Goal: Communication & Community: Answer question/provide support

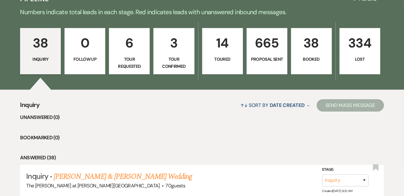
click at [304, 41] on p "38" at bounding box center [311, 43] width 33 height 21
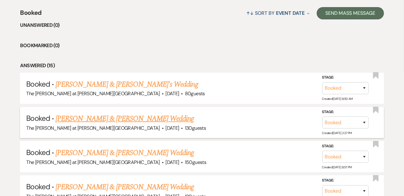
scroll to position [262, 0]
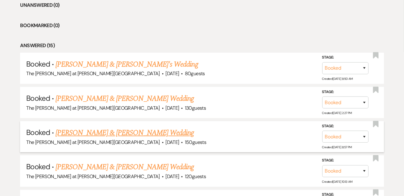
click at [120, 128] on link "[PERSON_NAME] & [PERSON_NAME] Wedding" at bounding box center [125, 133] width 138 height 11
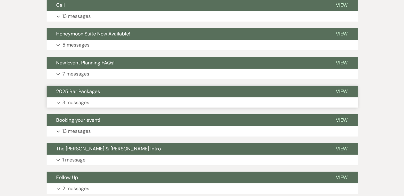
click at [81, 99] on p "3 messages" at bounding box center [76, 103] width 27 height 8
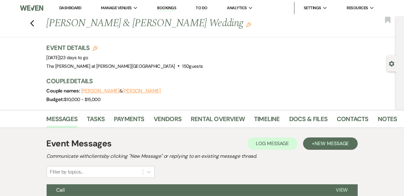
click at [65, 11] on li "Dashboard" at bounding box center [70, 8] width 28 height 12
click at [75, 7] on link "Dashboard" at bounding box center [70, 7] width 22 height 5
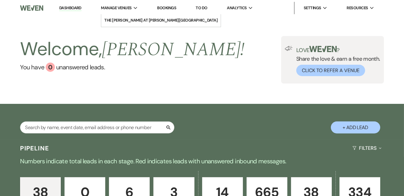
drag, startPoint x: 68, startPoint y: 8, endPoint x: 127, endPoint y: 2, distance: 59.0
click at [68, 8] on link "Dashboard" at bounding box center [70, 8] width 22 height 6
click at [70, 8] on link "Dashboard" at bounding box center [70, 8] width 22 height 6
drag, startPoint x: 77, startPoint y: 9, endPoint x: 71, endPoint y: 0, distance: 10.4
click at [77, 9] on link "Dashboard" at bounding box center [70, 8] width 22 height 6
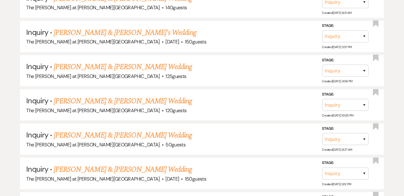
scroll to position [1454, 0]
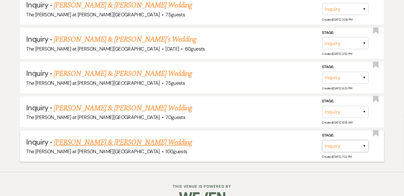
click at [340, 140] on select "Inquiry Follow Up Tour Requested Tour Confirmed Toured Proposal Sent Booked Lost" at bounding box center [345, 146] width 46 height 12
select select "6"
click at [322, 140] on select "Inquiry Follow Up Tour Requested Tour Confirmed Toured Proposal Sent Booked Lost" at bounding box center [345, 146] width 46 height 12
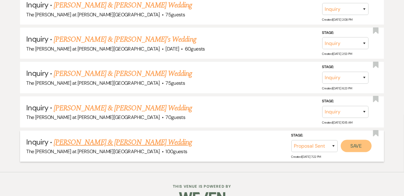
drag, startPoint x: 347, startPoint y: 132, endPoint x: 348, endPoint y: 122, distance: 10.6
click at [347, 140] on button "Save" at bounding box center [356, 146] width 31 height 12
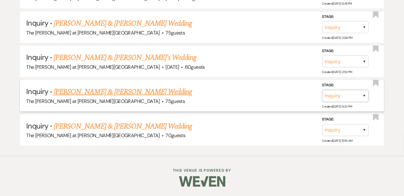
scroll to position [1420, 0]
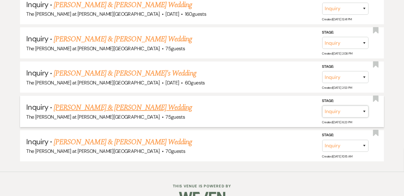
click at [345, 106] on select "Inquiry Follow Up Tour Requested Tour Confirmed Toured Proposal Sent Booked Lost" at bounding box center [345, 112] width 46 height 12
select select "6"
click at [322, 106] on select "Inquiry Follow Up Tour Requested Tour Confirmed Toured Proposal Sent Booked Lost" at bounding box center [345, 112] width 46 height 12
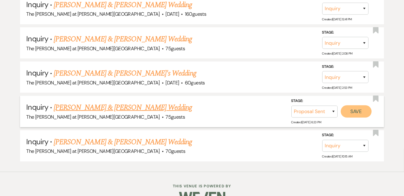
click at [346, 105] on button "Save" at bounding box center [356, 111] width 31 height 12
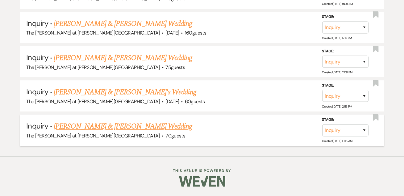
scroll to position [1386, 0]
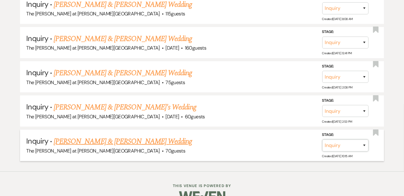
click at [342, 140] on select "Inquiry Follow Up Tour Requested Tour Confirmed Toured Proposal Sent Booked Lost" at bounding box center [345, 146] width 46 height 12
select select "6"
click at [322, 140] on select "Inquiry Follow Up Tour Requested Tour Confirmed Toured Proposal Sent Booked Lost" at bounding box center [345, 146] width 46 height 12
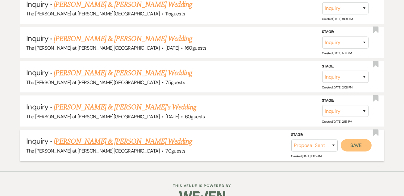
click at [352, 139] on button "Save" at bounding box center [356, 145] width 31 height 12
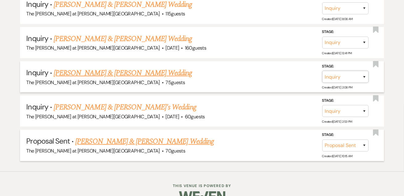
click at [349, 83] on select "Inquiry Follow Up Tour Requested Tour Confirmed Toured Proposal Sent Booked Lost" at bounding box center [345, 77] width 46 height 12
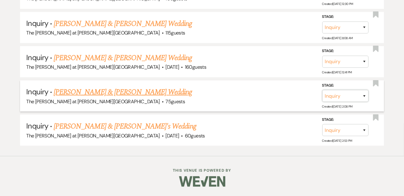
scroll to position [1352, 0]
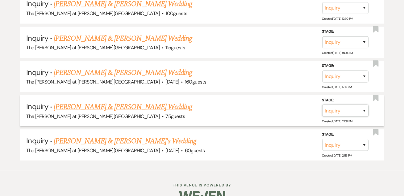
select select "6"
click at [322, 105] on select "Inquiry Follow Up Tour Requested Tour Confirmed Toured Proposal Sent Booked Lost" at bounding box center [345, 111] width 46 height 12
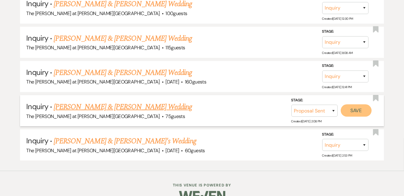
click at [355, 105] on button "Save" at bounding box center [356, 111] width 31 height 12
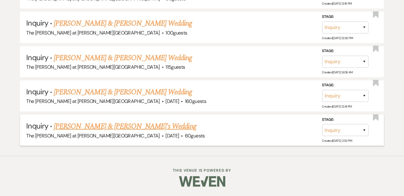
scroll to position [1318, 0]
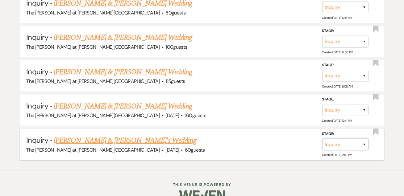
click at [348, 139] on select "Inquiry Follow Up Tour Requested Tour Confirmed Toured Proposal Sent Booked Lost" at bounding box center [345, 145] width 46 height 12
select select "6"
click at [322, 139] on select "Inquiry Follow Up Tour Requested Tour Confirmed Toured Proposal Sent Booked Lost" at bounding box center [345, 145] width 46 height 12
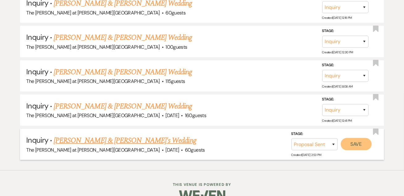
click at [349, 138] on button "Save" at bounding box center [356, 144] width 31 height 12
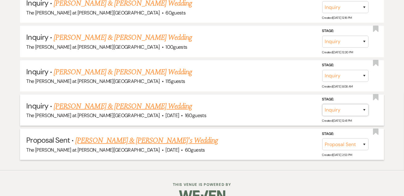
click at [345, 104] on select "Inquiry Follow Up Tour Requested Tour Confirmed Toured Proposal Sent Booked Lost" at bounding box center [345, 110] width 46 height 12
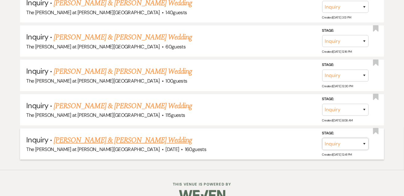
select select "6"
click at [322, 138] on select "Inquiry Follow Up Tour Requested Tour Confirmed Toured Proposal Sent Booked Lost" at bounding box center [345, 144] width 46 height 12
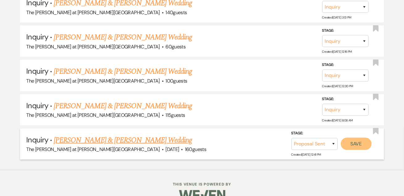
click at [349, 138] on button "Save" at bounding box center [356, 144] width 31 height 12
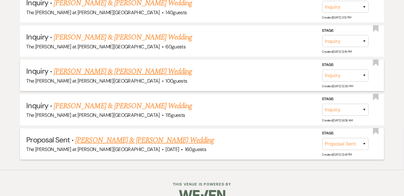
scroll to position [1250, 0]
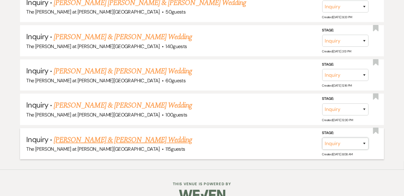
click at [346, 138] on select "Inquiry Follow Up Tour Requested Tour Confirmed Toured Proposal Sent Booked Lost" at bounding box center [345, 144] width 46 height 12
select select "6"
click at [322, 138] on select "Inquiry Follow Up Tour Requested Tour Confirmed Toured Proposal Sent Booked Lost" at bounding box center [345, 144] width 46 height 12
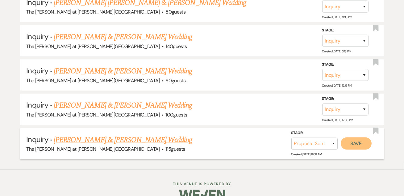
click at [352, 138] on button "Save" at bounding box center [356, 144] width 31 height 12
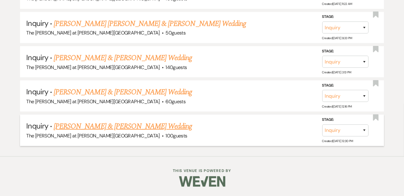
scroll to position [1216, 0]
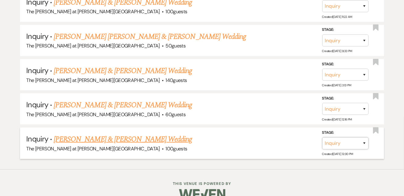
click at [341, 138] on select "Inquiry Follow Up Tour Requested Tour Confirmed Toured Proposal Sent Booked Lost" at bounding box center [345, 144] width 46 height 12
select select "6"
click at [322, 138] on select "Inquiry Follow Up Tour Requested Tour Confirmed Toured Proposal Sent Booked Lost" at bounding box center [345, 144] width 46 height 12
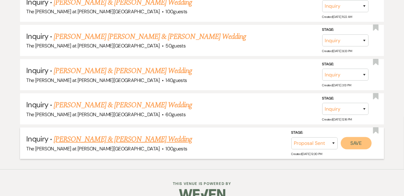
click at [351, 137] on button "Save" at bounding box center [356, 143] width 31 height 12
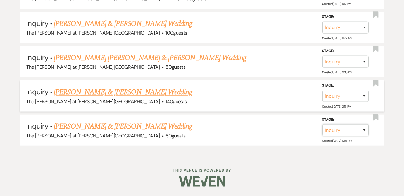
scroll to position [1182, 0]
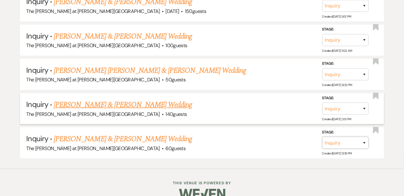
select select "6"
click at [322, 137] on select "Inquiry Follow Up Tour Requested Tour Confirmed Toured Proposal Sent Booked Lost" at bounding box center [345, 143] width 46 height 12
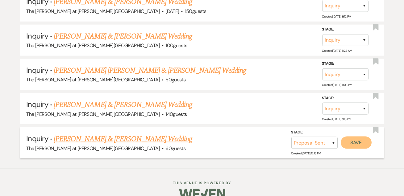
click at [357, 137] on button "Save" at bounding box center [356, 143] width 31 height 12
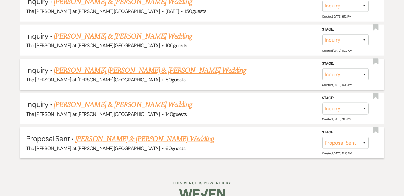
scroll to position [1149, 0]
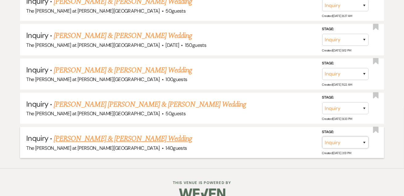
click at [349, 137] on select "Inquiry Follow Up Tour Requested Tour Confirmed Toured Proposal Sent Booked Lost" at bounding box center [345, 143] width 46 height 12
select select "6"
click at [322, 137] on select "Inquiry Follow Up Tour Requested Tour Confirmed Toured Proposal Sent Booked Lost" at bounding box center [345, 143] width 46 height 12
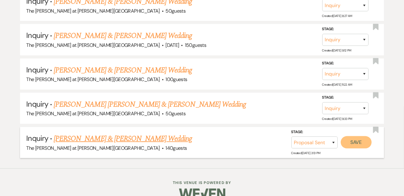
click at [350, 136] on button "Save" at bounding box center [356, 142] width 31 height 12
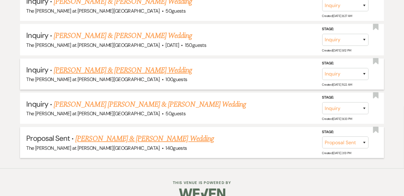
scroll to position [1115, 0]
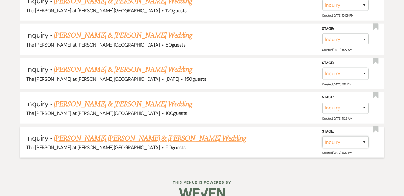
click at [349, 136] on select "Inquiry Follow Up Tour Requested Tour Confirmed Toured Proposal Sent Booked Lost" at bounding box center [345, 142] width 46 height 12
select select "6"
click at [322, 136] on select "Inquiry Follow Up Tour Requested Tour Confirmed Toured Proposal Sent Booked Lost" at bounding box center [345, 142] width 46 height 12
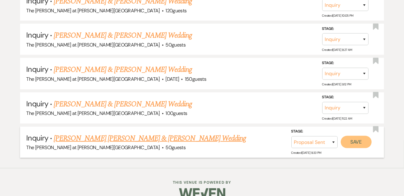
click at [349, 136] on button "Save" at bounding box center [356, 142] width 31 height 12
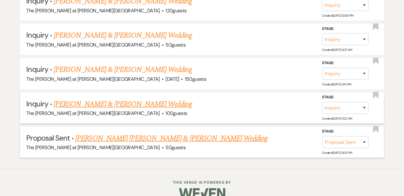
scroll to position [1081, 0]
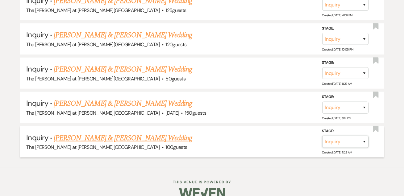
drag, startPoint x: 342, startPoint y: 132, endPoint x: 344, endPoint y: 128, distance: 3.6
click at [342, 136] on select "Inquiry Follow Up Tour Requested Tour Confirmed Toured Proposal Sent Booked Lost" at bounding box center [345, 142] width 46 height 12
select select "6"
click at [322, 136] on select "Inquiry Follow Up Tour Requested Tour Confirmed Toured Proposal Sent Booked Lost" at bounding box center [345, 142] width 46 height 12
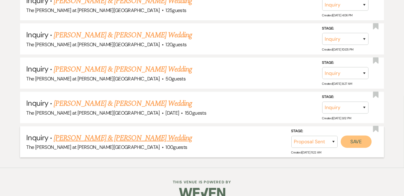
click at [347, 136] on button "Save" at bounding box center [356, 142] width 31 height 12
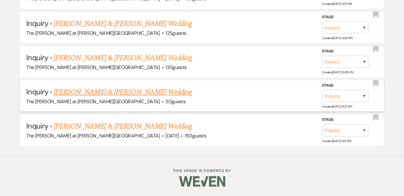
scroll to position [1047, 0]
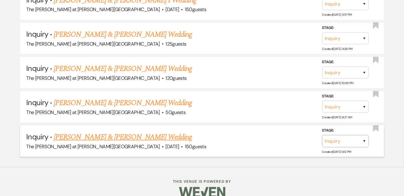
click at [343, 136] on select "Inquiry Follow Up Tour Requested Tour Confirmed Toured Proposal Sent Booked Lost" at bounding box center [345, 142] width 46 height 12
select select "6"
click at [322, 136] on select "Inquiry Follow Up Tour Requested Tour Confirmed Toured Proposal Sent Booked Lost" at bounding box center [345, 142] width 46 height 12
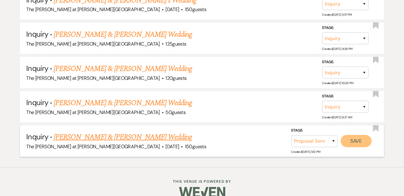
click at [350, 135] on button "Save" at bounding box center [356, 141] width 31 height 12
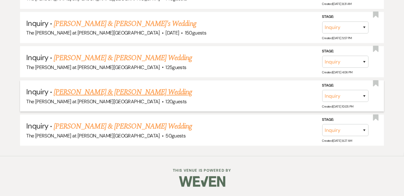
scroll to position [1013, 0]
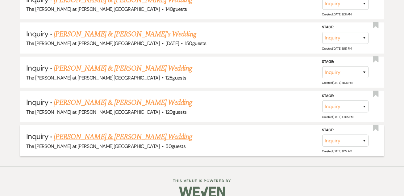
click at [143, 132] on link "[PERSON_NAME] & [PERSON_NAME] Wedding" at bounding box center [123, 137] width 138 height 11
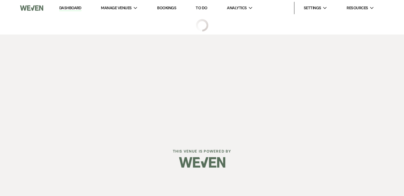
select select "17"
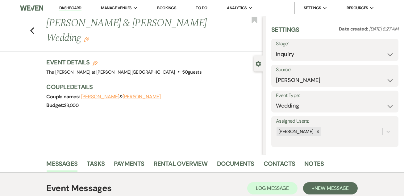
scroll to position [104, 0]
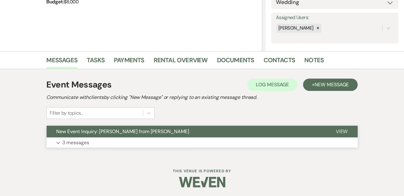
click at [84, 144] on p "3 messages" at bounding box center [76, 143] width 27 height 8
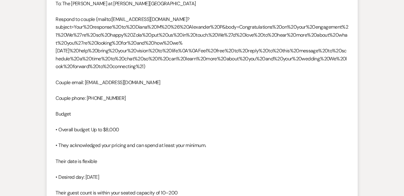
scroll to position [0, 0]
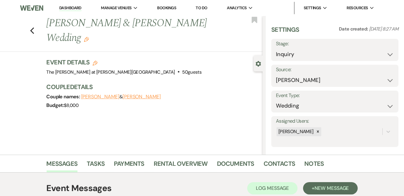
click at [329, 48] on label "Stage:" at bounding box center [335, 44] width 118 height 9
click at [308, 52] on select "Inquiry Follow Up Tour Requested Tour Confirmed Toured Proposal Sent Booked Lost" at bounding box center [335, 54] width 118 height 12
select select "6"
click at [276, 48] on select "Inquiry Follow Up Tour Requested Tour Confirmed Toured Proposal Sent Booked Lost" at bounding box center [335, 54] width 118 height 12
click at [376, 50] on button "Save" at bounding box center [385, 50] width 27 height 12
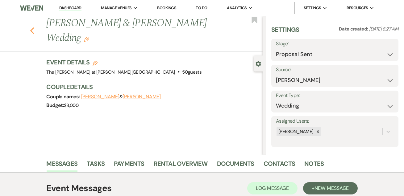
click at [34, 29] on use "button" at bounding box center [32, 30] width 4 height 7
select select "6"
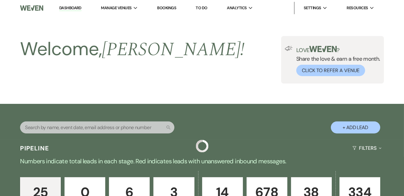
scroll to position [979, 0]
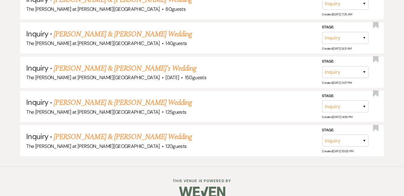
drag, startPoint x: 111, startPoint y: 128, endPoint x: 119, endPoint y: 125, distance: 8.9
click at [111, 132] on link "[PERSON_NAME] & [PERSON_NAME] Wedding" at bounding box center [123, 137] width 138 height 11
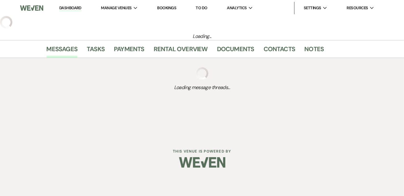
select select "17"
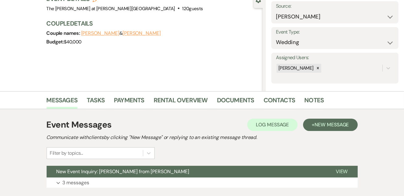
scroll to position [104, 0]
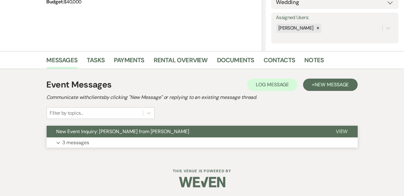
click at [83, 139] on p "3 messages" at bounding box center [76, 143] width 27 height 8
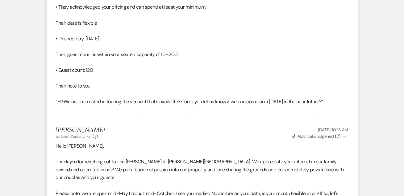
scroll to position [0, 0]
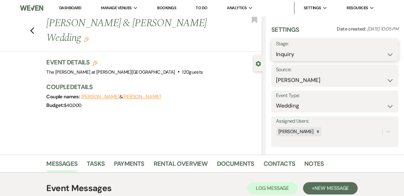
drag, startPoint x: 351, startPoint y: 55, endPoint x: 350, endPoint y: 60, distance: 5.6
click at [351, 55] on select "Inquiry Follow Up Tour Requested Tour Confirmed Toured Proposal Sent Booked Lost" at bounding box center [335, 54] width 118 height 12
select select "6"
click at [276, 48] on select "Inquiry Follow Up Tour Requested Tour Confirmed Toured Proposal Sent Booked Lost" at bounding box center [335, 54] width 118 height 12
click at [375, 49] on button "Save" at bounding box center [385, 50] width 27 height 12
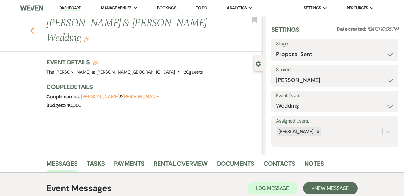
click at [33, 31] on use "button" at bounding box center [32, 30] width 4 height 7
select select "6"
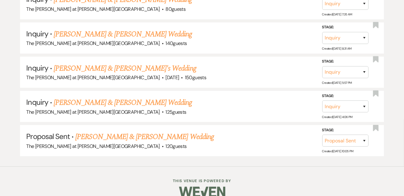
scroll to position [945, 0]
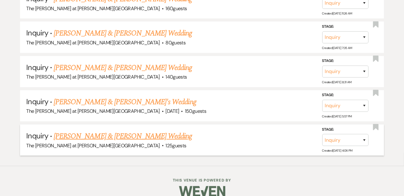
click at [120, 131] on link "[PERSON_NAME] & [PERSON_NAME] Wedding" at bounding box center [123, 136] width 138 height 11
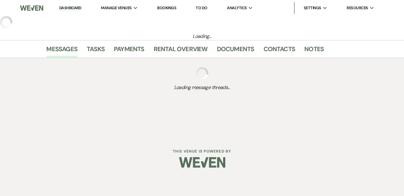
select select "17"
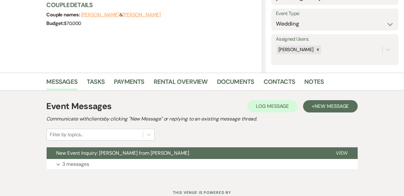
scroll to position [104, 0]
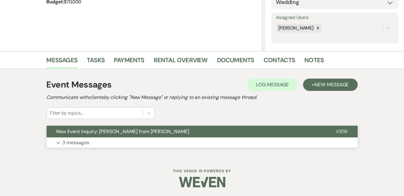
drag, startPoint x: 69, startPoint y: 142, endPoint x: 73, endPoint y: 142, distance: 3.7
click at [73, 142] on p "3 messages" at bounding box center [76, 143] width 27 height 8
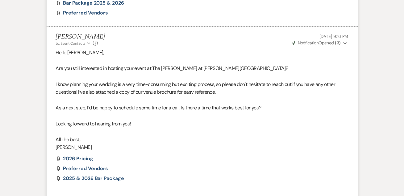
scroll to position [1124, 0]
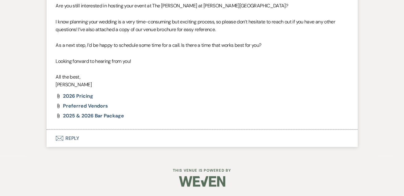
click at [74, 139] on button "Envelope Reply" at bounding box center [202, 138] width 311 height 17
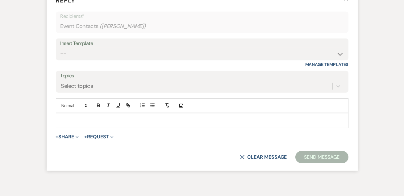
scroll to position [1247, 0]
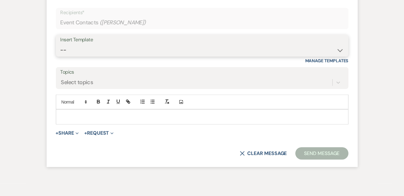
click at [75, 56] on select "-- Weven Planning Portal Introduction (Booked Events) Tour Request Response Fol…" at bounding box center [202, 50] width 283 height 12
click at [61, 56] on select "-- Weven Planning Portal Introduction (Booked Events) Tour Request Response Fol…" at bounding box center [202, 50] width 283 height 12
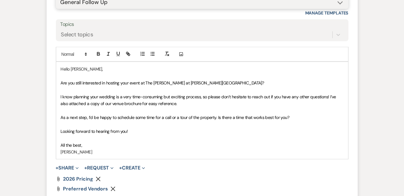
scroll to position [1285, 0]
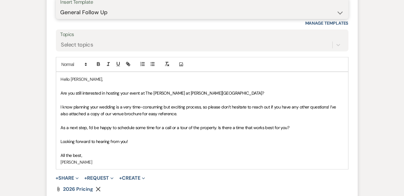
click at [87, 19] on select "-- Weven Planning Portal Introduction (Booked Events) Tour Request Response Fol…" at bounding box center [202, 12] width 283 height 12
click at [61, 19] on select "-- Weven Planning Portal Introduction (Booked Events) Tour Request Response Fol…" at bounding box center [202, 12] width 283 height 12
click at [76, 19] on select "-- Weven Planning Portal Introduction (Booked Events) Tour Request Response Fol…" at bounding box center [202, 12] width 283 height 12
click at [61, 19] on select "-- Weven Planning Portal Introduction (Booked Events) Tour Request Response Fol…" at bounding box center [202, 12] width 283 height 12
click at [83, 19] on select "-- Weven Planning Portal Introduction (Booked Events) Tour Request Response Fol…" at bounding box center [202, 12] width 283 height 12
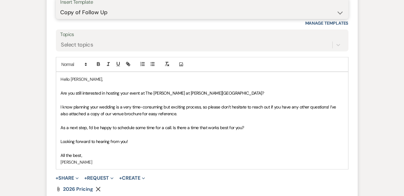
select select "2198"
click at [61, 19] on select "-- Weven Planning Portal Introduction (Booked Events) Tour Request Response Fol…" at bounding box center [202, 12] width 283 height 12
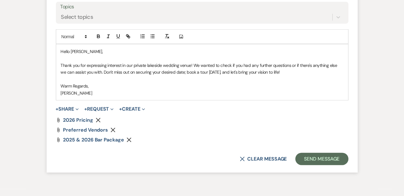
scroll to position [1322, 0]
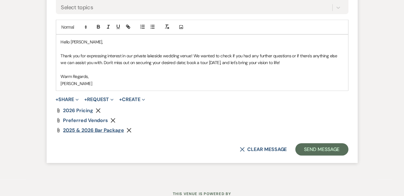
click at [111, 134] on span "2025 & 2026 Bar Package" at bounding box center [93, 130] width 61 height 6
click at [89, 124] on span "Preferred Vendors" at bounding box center [85, 120] width 45 height 6
click at [241, 128] on form "Reply X Draft Recipients* Event Contacts ( [PERSON_NAME] ) Insert Template -- W…" at bounding box center [202, 37] width 311 height 254
click at [322, 156] on button "Send Message" at bounding box center [321, 150] width 53 height 12
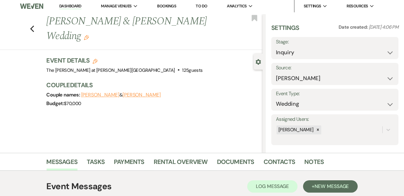
scroll to position [0, 0]
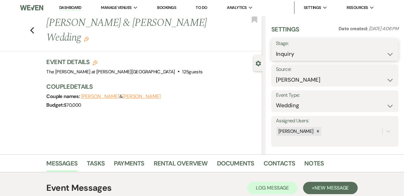
click at [290, 53] on select "Inquiry Follow Up Tour Requested Tour Confirmed Toured Proposal Sent Booked Lost" at bounding box center [335, 54] width 118 height 12
select select "6"
click at [276, 48] on select "Inquiry Follow Up Tour Requested Tour Confirmed Toured Proposal Sent Booked Lost" at bounding box center [335, 54] width 118 height 12
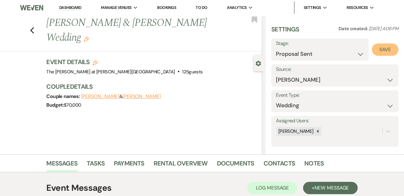
click at [378, 52] on button "Save" at bounding box center [385, 50] width 27 height 12
click at [34, 27] on div "Previous [PERSON_NAME] & [PERSON_NAME] Wedding Edit Bookmark" at bounding box center [130, 34] width 266 height 36
click at [32, 27] on icon "Previous" at bounding box center [32, 30] width 5 height 7
select select "6"
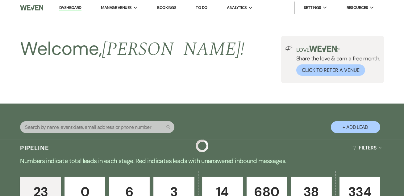
scroll to position [911, 0]
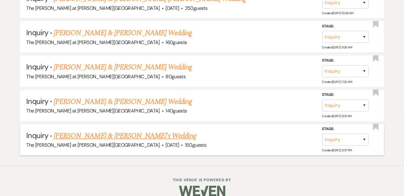
click at [87, 131] on link "[PERSON_NAME] & [PERSON_NAME]'s Wedding" at bounding box center [125, 136] width 143 height 11
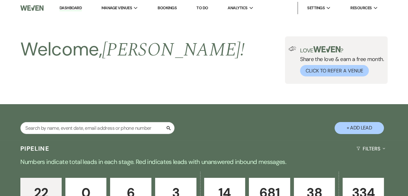
select select "5"
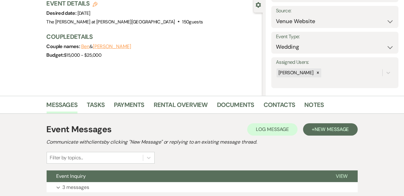
scroll to position [104, 0]
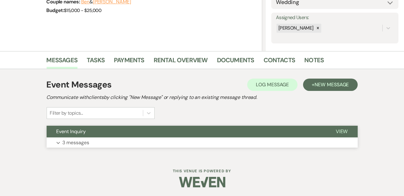
click at [88, 135] on button "Event Inquiry" at bounding box center [186, 132] width 279 height 12
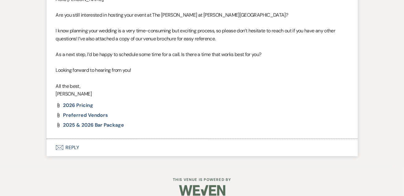
click at [70, 140] on button "Envelope Reply" at bounding box center [202, 147] width 311 height 17
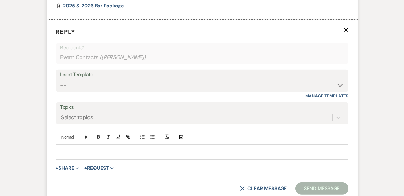
scroll to position [947, 0]
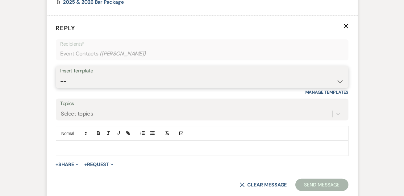
drag, startPoint x: 69, startPoint y: 68, endPoint x: 75, endPoint y: 74, distance: 8.7
click at [69, 76] on select "-- Weven Planning Portal Introduction (Booked Events) Tour Request Response Fol…" at bounding box center [202, 82] width 283 height 12
select select "2198"
click at [61, 76] on select "-- Weven Planning Portal Introduction (Booked Events) Tour Request Response Fol…" at bounding box center [202, 82] width 283 height 12
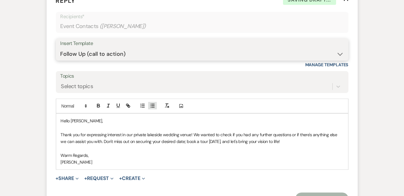
scroll to position [985, 0]
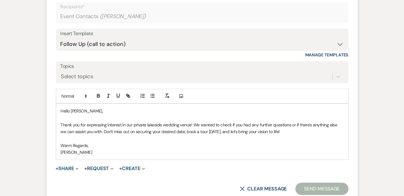
click at [284, 149] on p "[PERSON_NAME]" at bounding box center [202, 152] width 283 height 7
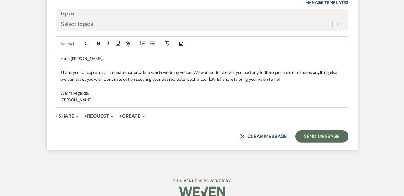
scroll to position [1038, 0]
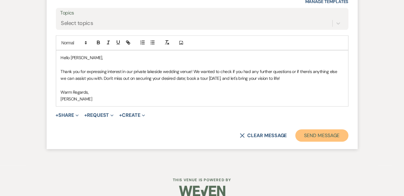
click at [316, 132] on button "Send Message" at bounding box center [321, 136] width 53 height 12
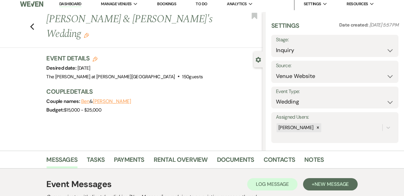
scroll to position [3, 0]
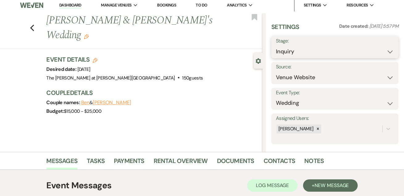
click at [299, 52] on select "Inquiry Follow Up Tour Requested Tour Confirmed Toured Proposal Sent Booked Lost" at bounding box center [335, 52] width 118 height 12
select select "6"
click at [276, 46] on select "Inquiry Follow Up Tour Requested Tour Confirmed Toured Proposal Sent Booked Lost" at bounding box center [335, 52] width 118 height 12
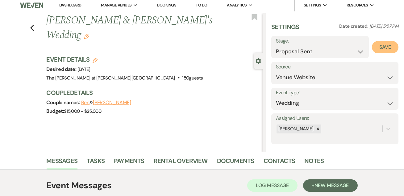
click at [372, 46] on button "Save" at bounding box center [385, 47] width 27 height 12
click at [34, 25] on use "button" at bounding box center [32, 28] width 4 height 7
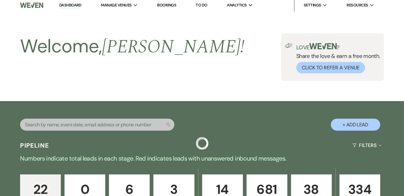
scroll to position [877, 0]
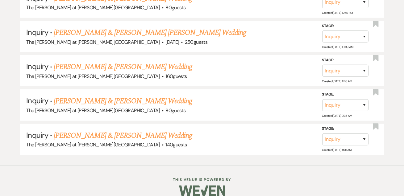
click at [98, 130] on link "[PERSON_NAME] & [PERSON_NAME] Wedding" at bounding box center [123, 135] width 138 height 11
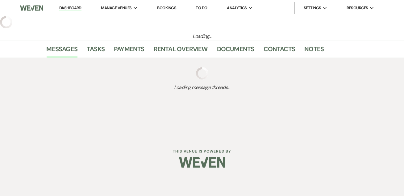
select select "17"
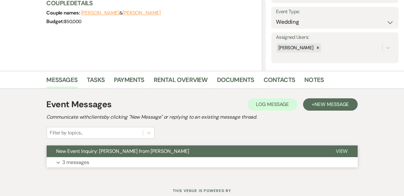
scroll to position [104, 0]
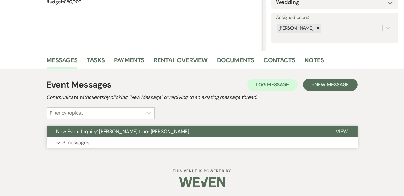
click at [77, 140] on p "3 messages" at bounding box center [76, 143] width 27 height 8
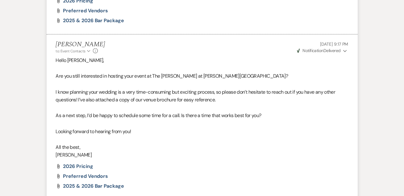
scroll to position [1077, 0]
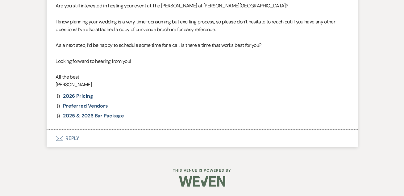
click at [70, 141] on button "Envelope Reply" at bounding box center [202, 138] width 311 height 17
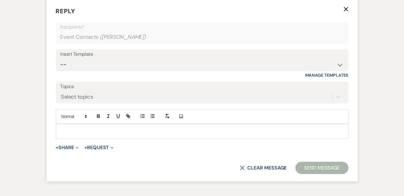
scroll to position [1240, 0]
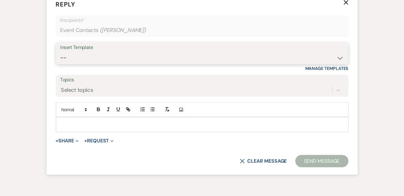
click at [69, 64] on select "-- Weven Planning Portal Introduction (Booked Events) Tour Request Response Fol…" at bounding box center [202, 58] width 283 height 12
select select "2198"
click at [61, 64] on select "-- Weven Planning Portal Introduction (Booked Events) Tour Request Response Fol…" at bounding box center [202, 58] width 283 height 12
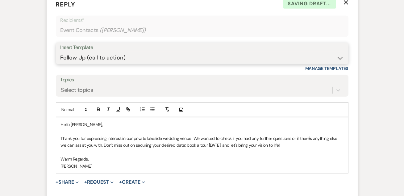
scroll to position [1314, 0]
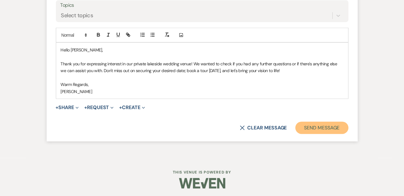
click at [320, 134] on button "Send Message" at bounding box center [321, 128] width 53 height 12
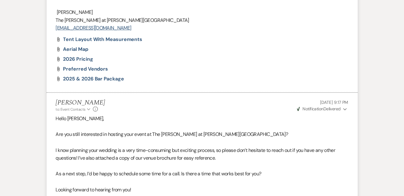
scroll to position [0, 0]
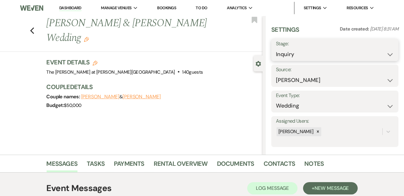
click at [315, 55] on select "Inquiry Follow Up Tour Requested Tour Confirmed Toured Proposal Sent Booked Lost" at bounding box center [335, 54] width 118 height 12
select select "6"
click at [276, 48] on select "Inquiry Follow Up Tour Requested Tour Confirmed Toured Proposal Sent Booked Lost" at bounding box center [335, 54] width 118 height 12
click at [382, 52] on button "Save" at bounding box center [385, 50] width 27 height 12
click at [33, 34] on icon "Previous" at bounding box center [32, 30] width 5 height 7
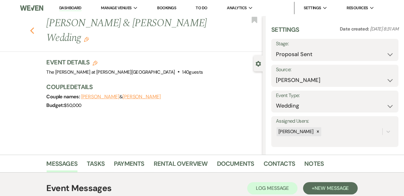
select select "6"
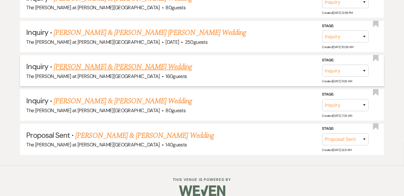
scroll to position [843, 0]
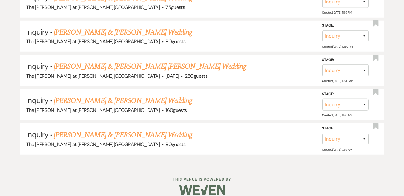
click at [98, 130] on link "[PERSON_NAME] & [PERSON_NAME] Wedding" at bounding box center [123, 135] width 138 height 11
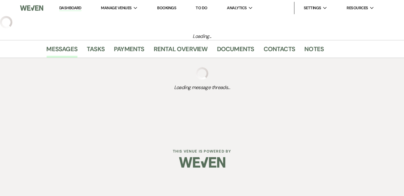
select select "17"
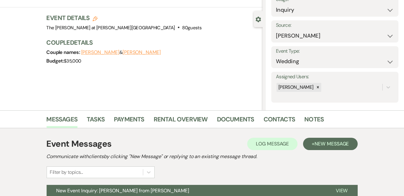
scroll to position [104, 0]
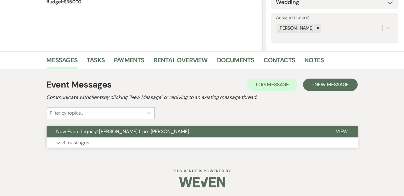
click at [84, 139] on p "3 messages" at bounding box center [76, 143] width 27 height 8
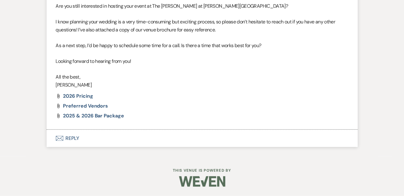
scroll to position [1124, 0]
click at [72, 139] on button "Envelope Reply" at bounding box center [202, 138] width 311 height 17
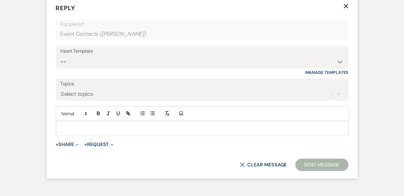
scroll to position [1247, 0]
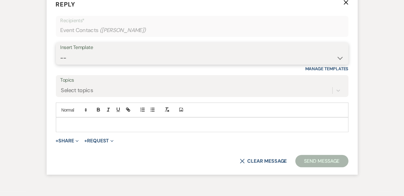
click at [73, 64] on select "-- Weven Planning Portal Introduction (Booked Events) Tour Request Response Fol…" at bounding box center [202, 58] width 283 height 12
click at [61, 64] on select "-- Weven Planning Portal Introduction (Booked Events) Tour Request Response Fol…" at bounding box center [202, 58] width 283 height 12
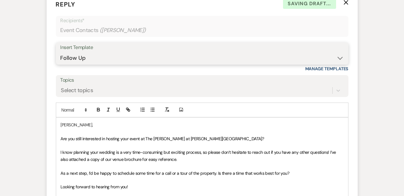
click at [82, 64] on select "-- Weven Planning Portal Introduction (Booked Events) Tour Request Response Fol…" at bounding box center [202, 58] width 283 height 12
select select "2198"
click at [61, 64] on select "-- Weven Planning Portal Introduction (Booked Events) Tour Request Response Fol…" at bounding box center [202, 58] width 283 height 12
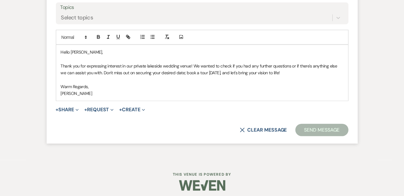
scroll to position [1322, 0]
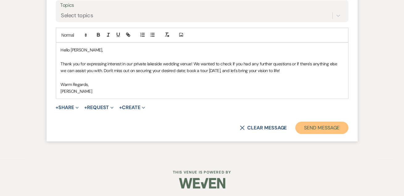
click at [313, 134] on button "Send Message" at bounding box center [321, 128] width 53 height 12
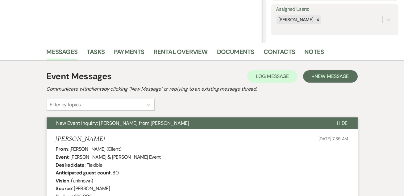
scroll to position [13, 0]
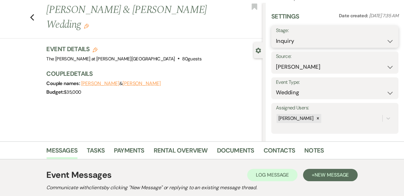
drag, startPoint x: 327, startPoint y: 38, endPoint x: 326, endPoint y: 49, distance: 11.5
click at [327, 38] on select "Inquiry Follow Up Tour Requested Tour Confirmed Toured Proposal Sent Booked Lost" at bounding box center [335, 41] width 118 height 12
select select "6"
click at [276, 35] on select "Inquiry Follow Up Tour Requested Tour Confirmed Toured Proposal Sent Booked Lost" at bounding box center [335, 41] width 118 height 12
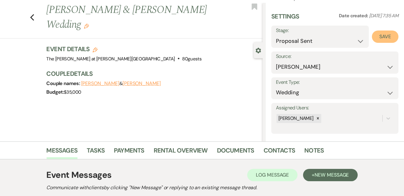
click at [373, 37] on button "Save" at bounding box center [385, 37] width 27 height 12
click at [31, 16] on div "Previous [PERSON_NAME] & [PERSON_NAME] Wedding Edit Bookmark" at bounding box center [130, 21] width 266 height 36
click at [35, 18] on icon "Previous" at bounding box center [32, 17] width 5 height 7
select select "6"
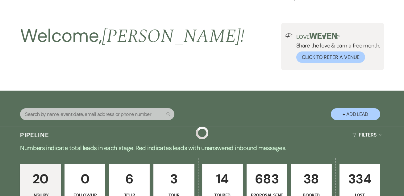
scroll to position [809, 0]
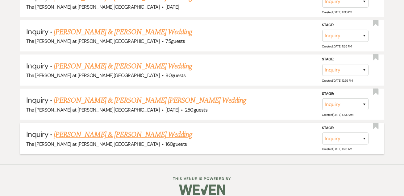
click at [104, 129] on link "[PERSON_NAME] & [PERSON_NAME] Wedding" at bounding box center [123, 134] width 138 height 11
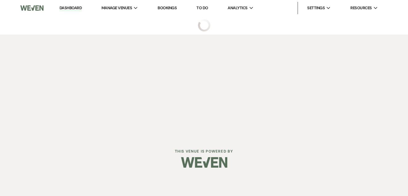
select select "17"
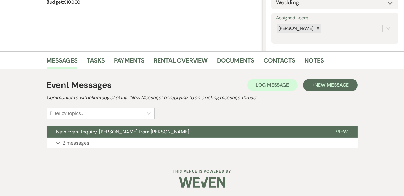
scroll to position [104, 0]
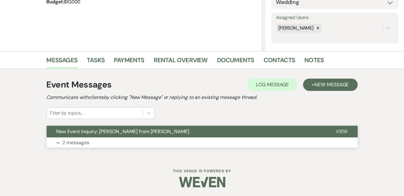
click at [83, 139] on p "2 messages" at bounding box center [76, 143] width 27 height 8
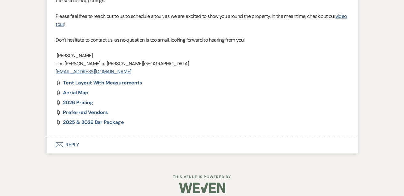
scroll to position [982, 0]
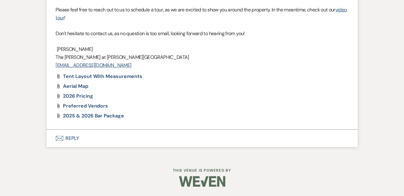
click at [75, 137] on button "Envelope Reply" at bounding box center [202, 138] width 311 height 17
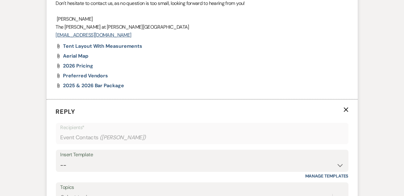
scroll to position [1098, 0]
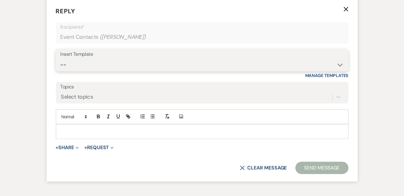
click at [103, 71] on select "-- Weven Planning Portal Introduction (Booked Events) Tour Request Response Fol…" at bounding box center [202, 65] width 283 height 12
select select "4648"
click at [61, 71] on select "-- Weven Planning Portal Introduction (Booked Events) Tour Request Response Fol…" at bounding box center [202, 65] width 283 height 12
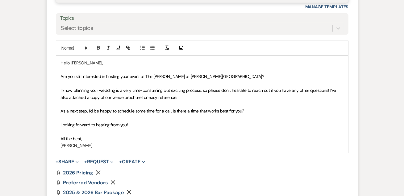
scroll to position [1211, 0]
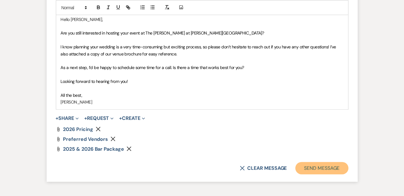
click at [301, 175] on button "Send Message" at bounding box center [321, 168] width 53 height 12
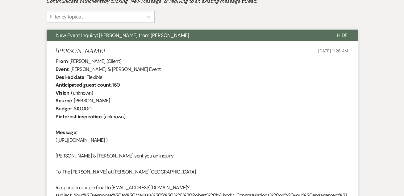
scroll to position [0, 0]
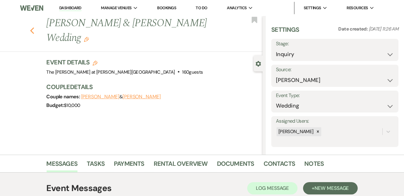
click at [35, 34] on icon "Previous" at bounding box center [32, 30] width 5 height 7
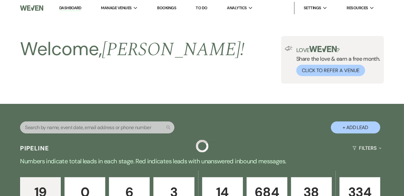
scroll to position [809, 0]
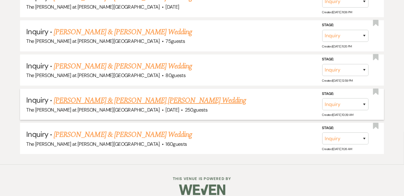
click at [95, 95] on link "[PERSON_NAME] & [PERSON_NAME] [PERSON_NAME] Wedding" at bounding box center [150, 100] width 192 height 11
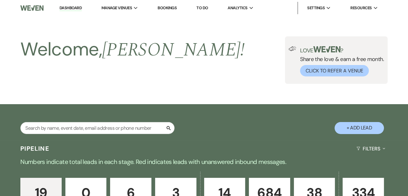
select select "5"
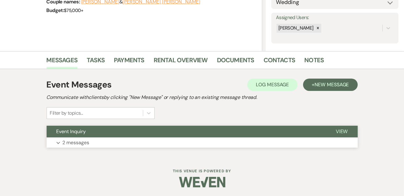
click at [77, 139] on p "2 messages" at bounding box center [76, 143] width 27 height 8
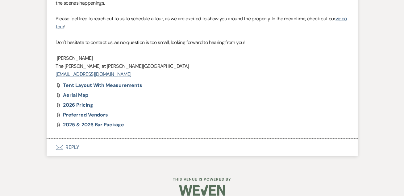
click at [77, 139] on button "Envelope Reply" at bounding box center [202, 147] width 311 height 17
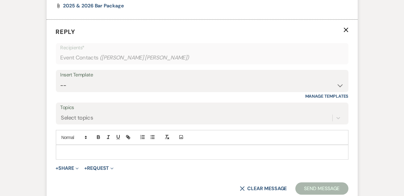
scroll to position [789, 0]
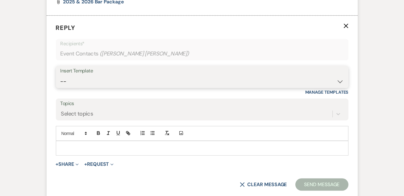
drag, startPoint x: 90, startPoint y: 70, endPoint x: 92, endPoint y: 78, distance: 7.9
click at [90, 76] on select "-- Weven Planning Portal Introduction (Booked Events) Tour Request Response Fol…" at bounding box center [202, 82] width 283 height 12
select select "4648"
click at [61, 76] on select "-- Weven Planning Portal Introduction (Booked Events) Tour Request Response Fol…" at bounding box center [202, 82] width 283 height 12
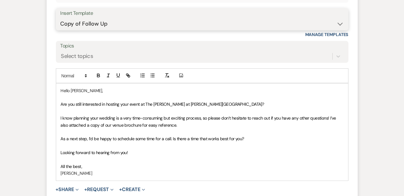
scroll to position [951, 0]
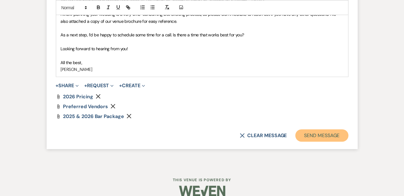
click at [324, 130] on button "Send Message" at bounding box center [321, 136] width 53 height 12
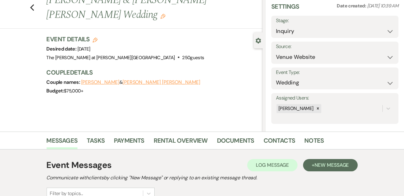
scroll to position [0, 0]
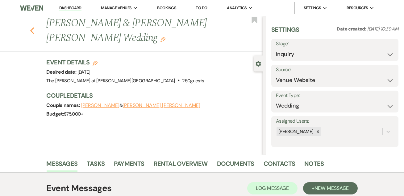
click at [35, 27] on icon "Previous" at bounding box center [32, 30] width 5 height 7
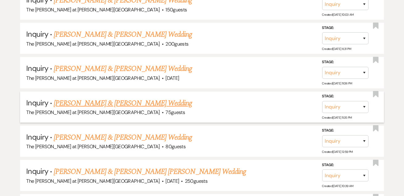
scroll to position [734, 0]
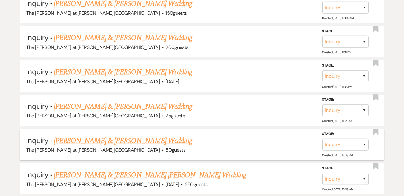
click at [83, 139] on link "[PERSON_NAME] & [PERSON_NAME] Wedding" at bounding box center [123, 141] width 138 height 11
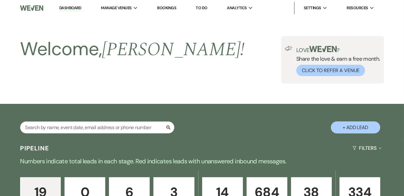
select select "17"
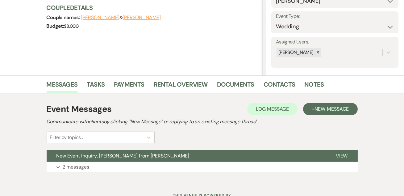
scroll to position [104, 0]
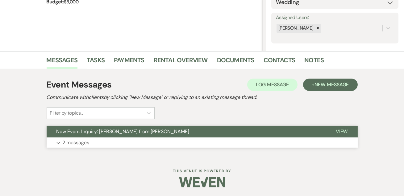
click at [91, 139] on button "Expand 2 messages" at bounding box center [202, 143] width 311 height 10
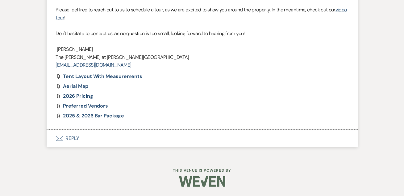
click at [77, 139] on button "Envelope Reply" at bounding box center [202, 138] width 311 height 17
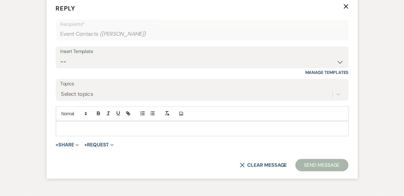
scroll to position [1074, 0]
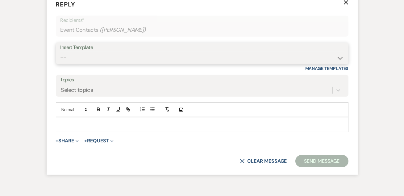
click at [85, 64] on select "-- Weven Planning Portal Introduction (Booked Events) Tour Request Response Fol…" at bounding box center [202, 58] width 283 height 12
select select "4648"
click at [61, 64] on select "-- Weven Planning Portal Introduction (Booked Events) Tour Request Response Fol…" at bounding box center [202, 58] width 283 height 12
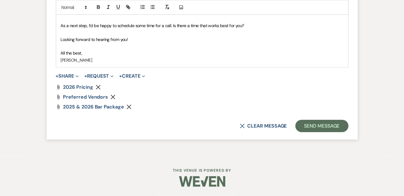
scroll to position [1224, 0]
click at [325, 132] on button "Send Message" at bounding box center [321, 126] width 53 height 12
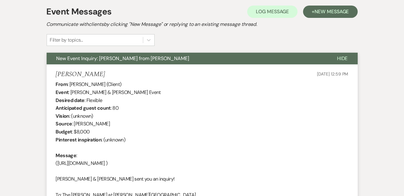
scroll to position [0, 0]
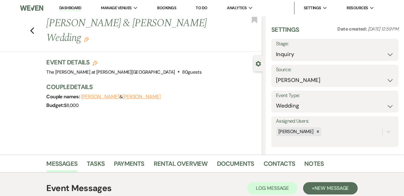
click at [36, 27] on div "Previous [PERSON_NAME] & [PERSON_NAME] Wedding Edit Bookmark" at bounding box center [130, 34] width 266 height 36
click at [35, 30] on icon "Previous" at bounding box center [32, 30] width 5 height 7
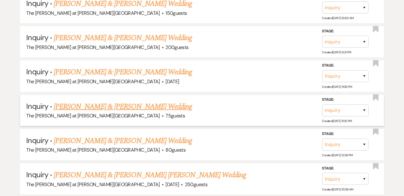
scroll to position [697, 0]
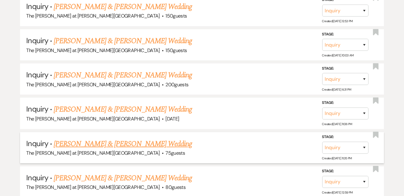
click at [86, 139] on link "[PERSON_NAME] & [PERSON_NAME] Wedding" at bounding box center [123, 144] width 138 height 11
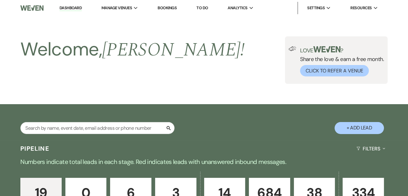
select select "17"
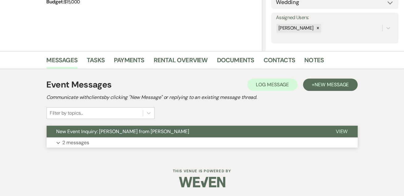
click at [125, 142] on button "Expand 2 messages" at bounding box center [202, 143] width 311 height 10
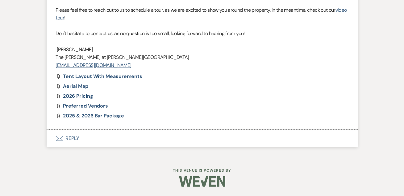
click at [69, 142] on button "Envelope Reply" at bounding box center [202, 138] width 311 height 17
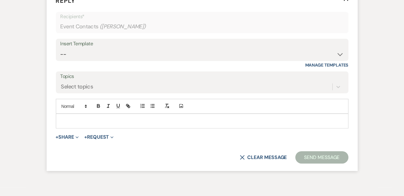
scroll to position [1090, 0]
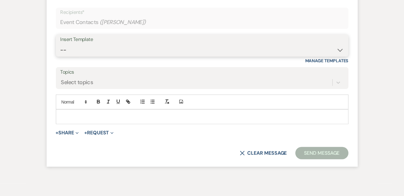
click at [78, 56] on select "-- Weven Planning Portal Introduction (Booked Events) Tour Request Response Fol…" at bounding box center [202, 50] width 283 height 12
select select "4648"
click at [61, 56] on select "-- Weven Planning Portal Introduction (Booked Events) Tour Request Response Fol…" at bounding box center [202, 50] width 283 height 12
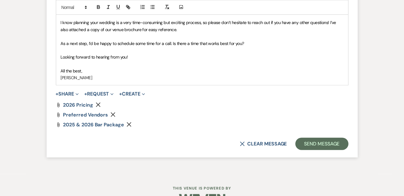
scroll to position [1239, 0]
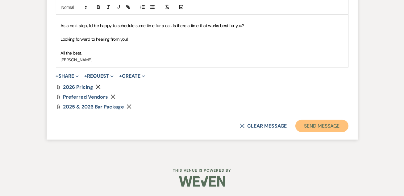
click at [301, 132] on button "Send Message" at bounding box center [321, 126] width 53 height 12
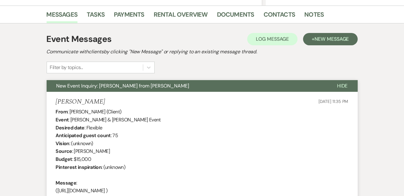
scroll to position [0, 0]
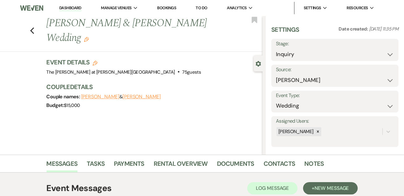
click at [36, 30] on div "Previous [PERSON_NAME] & [PERSON_NAME] Wedding Edit Bookmark" at bounding box center [130, 34] width 266 height 36
click at [35, 31] on icon "Previous" at bounding box center [32, 30] width 5 height 7
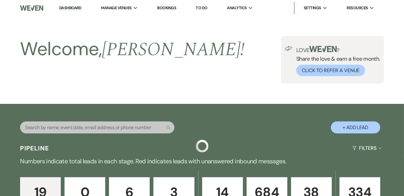
scroll to position [697, 0]
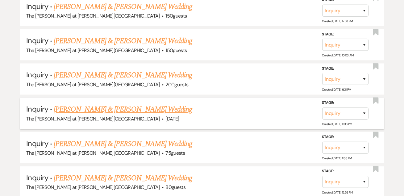
click at [90, 104] on link "[PERSON_NAME] & [PERSON_NAME] Wedding" at bounding box center [123, 109] width 138 height 11
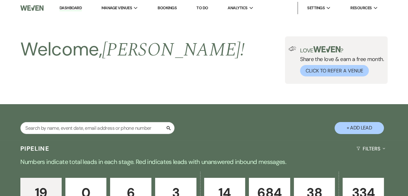
select select "5"
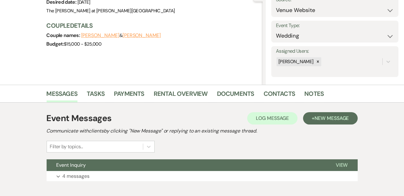
scroll to position [104, 0]
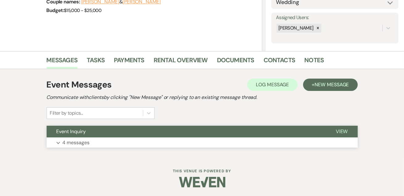
click at [77, 140] on p "4 messages" at bounding box center [76, 143] width 27 height 8
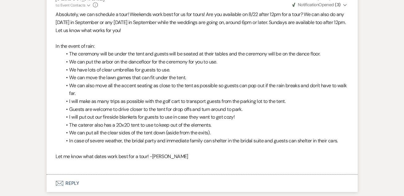
scroll to position [781, 0]
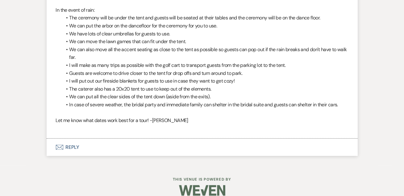
click at [79, 140] on button "Envelope Reply" at bounding box center [202, 147] width 311 height 17
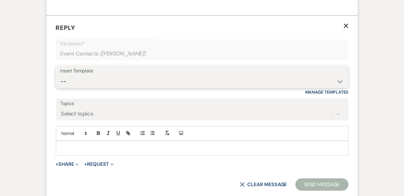
click at [91, 76] on select "-- Weven Planning Portal Introduction (Booked Events) Tour Request Response Fol…" at bounding box center [202, 82] width 283 height 12
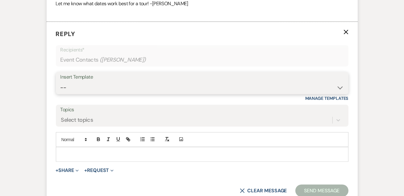
scroll to position [991, 0]
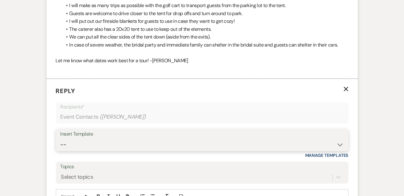
click at [70, 139] on select "-- Weven Planning Portal Introduction (Booked Events) Tour Request Response Fol…" at bounding box center [202, 145] width 283 height 12
select select "4648"
click at [61, 139] on select "-- Weven Planning Portal Introduction (Booked Events) Tour Request Response Fol…" at bounding box center [202, 145] width 283 height 12
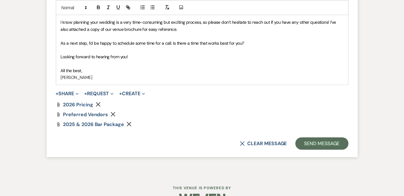
scroll to position [1215, 0]
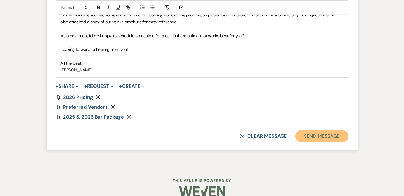
click at [308, 130] on button "Send Message" at bounding box center [321, 136] width 53 height 12
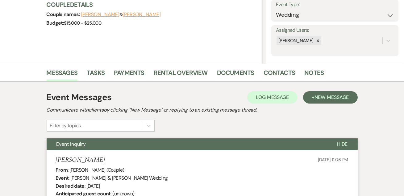
scroll to position [0, 0]
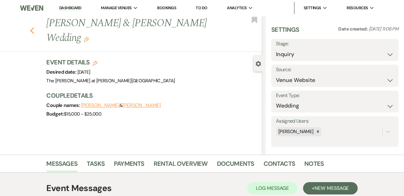
click at [35, 27] on icon "Previous" at bounding box center [32, 30] width 5 height 7
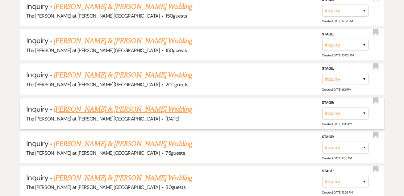
scroll to position [659, 0]
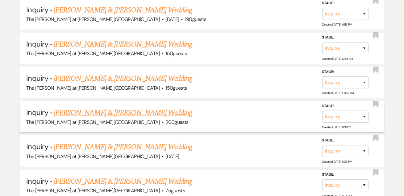
click at [95, 107] on link "[PERSON_NAME] & [PERSON_NAME] Wedding" at bounding box center [123, 112] width 138 height 11
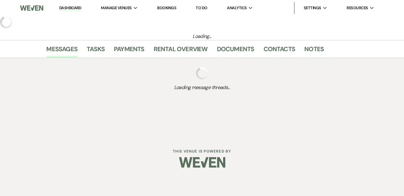
select select "17"
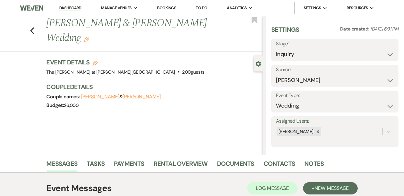
scroll to position [104, 0]
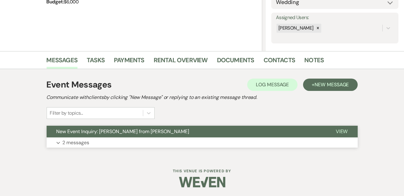
click at [348, 137] on button "View" at bounding box center [342, 132] width 32 height 12
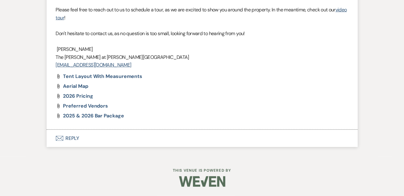
click at [71, 140] on button "Envelope Reply" at bounding box center [202, 138] width 311 height 17
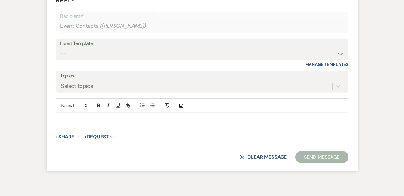
scroll to position [1082, 0]
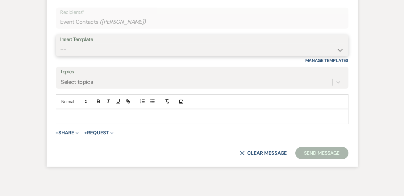
click at [79, 56] on select "-- Weven Planning Portal Introduction (Booked Events) Tour Request Response Fol…" at bounding box center [202, 50] width 283 height 12
select select "4648"
click at [61, 56] on select "-- Weven Planning Portal Introduction (Booked Events) Tour Request Response Fol…" at bounding box center [202, 50] width 283 height 12
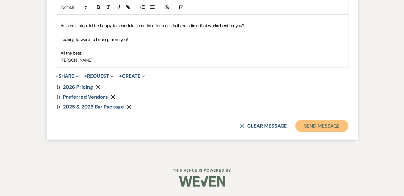
click at [300, 132] on button "Send Message" at bounding box center [321, 126] width 53 height 12
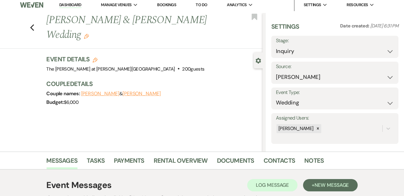
scroll to position [0, 0]
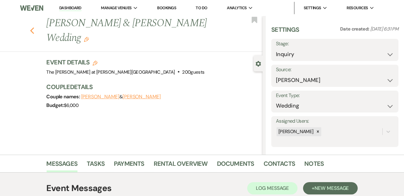
click at [32, 30] on use "button" at bounding box center [32, 30] width 4 height 7
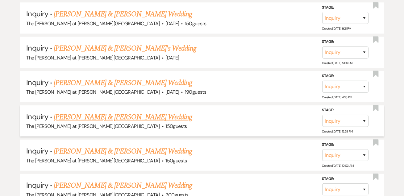
scroll to position [585, 0]
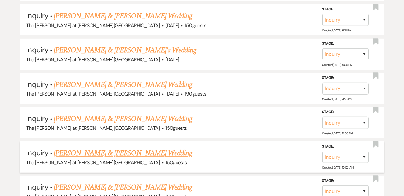
click at [81, 148] on link "[PERSON_NAME] & [PERSON_NAME] Wedding" at bounding box center [123, 153] width 138 height 11
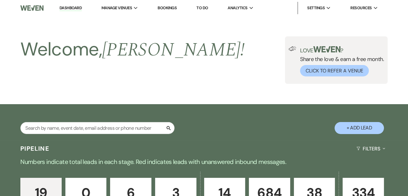
select select "17"
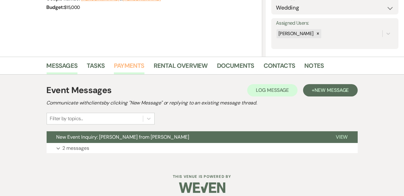
scroll to position [104, 0]
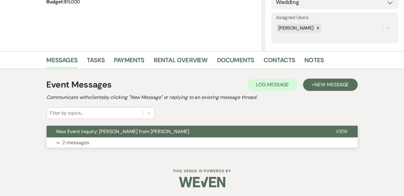
click at [127, 138] on button "Expand 2 messages" at bounding box center [202, 143] width 311 height 10
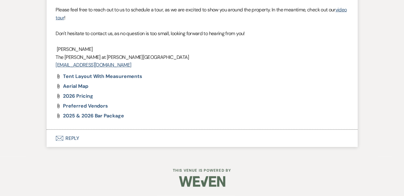
click at [75, 140] on button "Envelope Reply" at bounding box center [202, 138] width 311 height 17
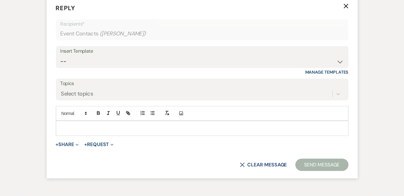
scroll to position [1074, 0]
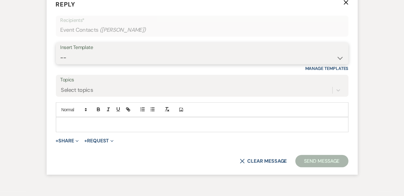
click at [80, 64] on select "-- Weven Planning Portal Introduction (Booked Events) Tour Request Response Fol…" at bounding box center [202, 58] width 283 height 12
select select "4648"
click at [61, 64] on select "-- Weven Planning Portal Introduction (Booked Events) Tour Request Response Fol…" at bounding box center [202, 58] width 283 height 12
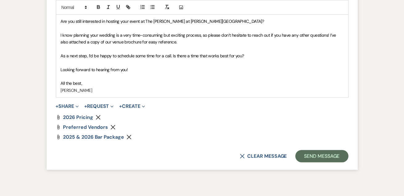
scroll to position [1224, 0]
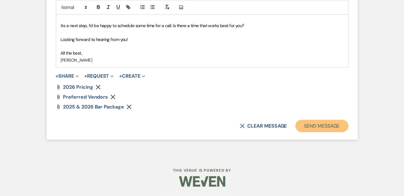
click at [316, 132] on button "Send Message" at bounding box center [321, 126] width 53 height 12
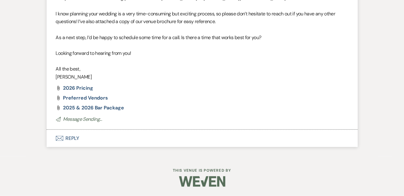
scroll to position [0, 0]
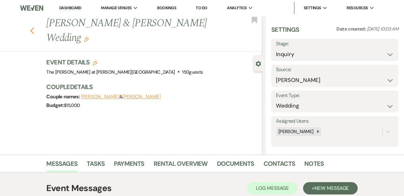
click at [32, 28] on icon "Previous" at bounding box center [32, 30] width 5 height 7
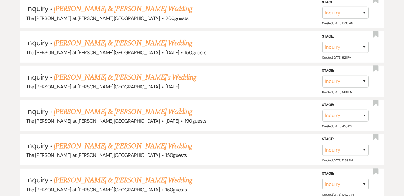
scroll to position [547, 0]
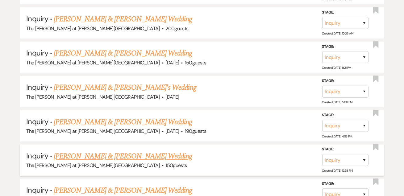
click at [96, 151] on link "[PERSON_NAME] & [PERSON_NAME] Wedding" at bounding box center [123, 156] width 138 height 11
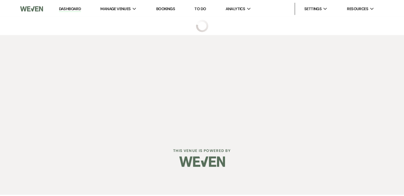
select select "17"
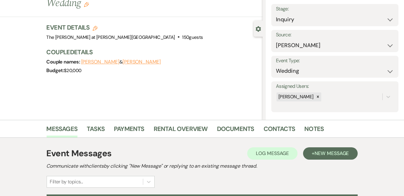
scroll to position [104, 0]
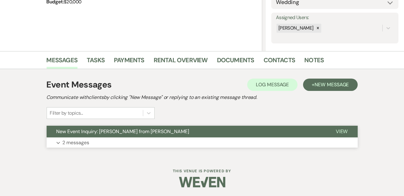
click at [71, 141] on p "2 messages" at bounding box center [76, 143] width 27 height 8
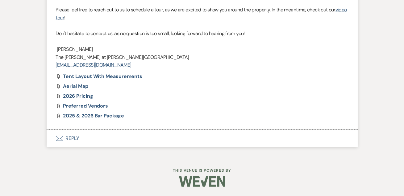
scroll to position [951, 0]
click at [73, 138] on button "Envelope Reply" at bounding box center [202, 138] width 311 height 17
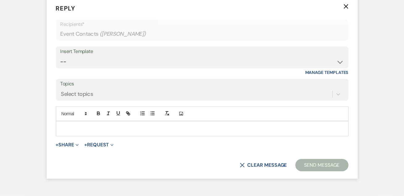
scroll to position [1074, 0]
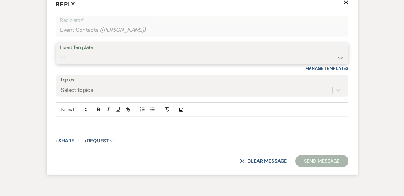
click at [75, 64] on select "-- Weven Planning Portal Introduction (Booked Events) Tour Request Response Fol…" at bounding box center [202, 58] width 283 height 12
select select "4648"
click at [61, 64] on select "-- Weven Planning Portal Introduction (Booked Events) Tour Request Response Fol…" at bounding box center [202, 58] width 283 height 12
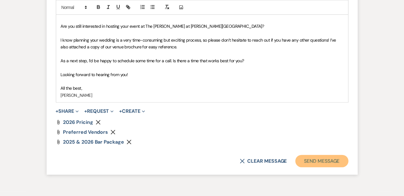
click at [313, 168] on button "Send Message" at bounding box center [321, 161] width 53 height 12
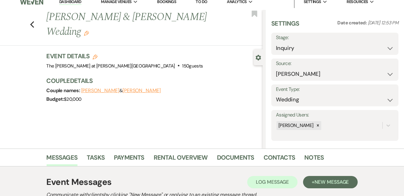
scroll to position [0, 0]
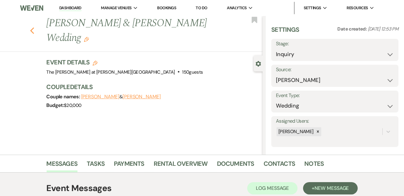
click at [32, 27] on use "button" at bounding box center [32, 30] width 4 height 7
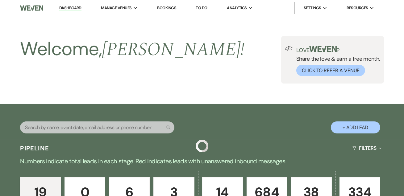
scroll to position [547, 0]
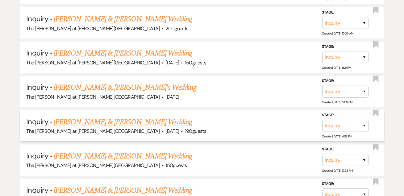
click at [90, 117] on link "[PERSON_NAME] & [PERSON_NAME] Wedding" at bounding box center [123, 122] width 138 height 11
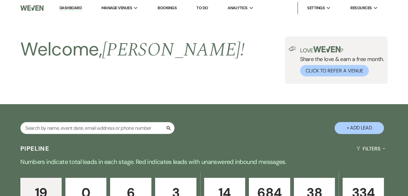
select select "5"
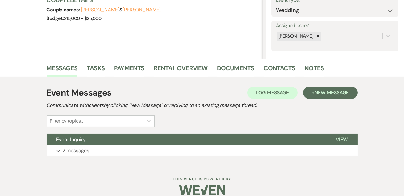
scroll to position [104, 0]
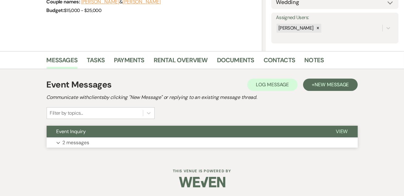
click at [75, 138] on button "Expand 2 messages" at bounding box center [202, 143] width 311 height 10
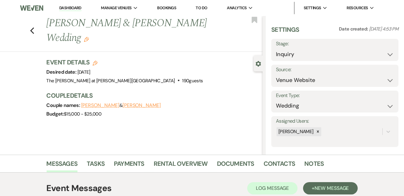
scroll to position [0, 0]
click at [37, 22] on div "Previous [PERSON_NAME] & [PERSON_NAME] Wedding Edit Bookmark" at bounding box center [130, 34] width 266 height 36
click at [33, 27] on icon "Previous" at bounding box center [32, 30] width 5 height 7
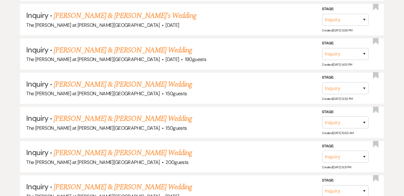
scroll to position [622, 0]
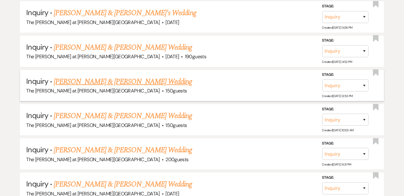
click at [90, 76] on link "[PERSON_NAME] & [PERSON_NAME] Wedding" at bounding box center [123, 81] width 138 height 11
select select "17"
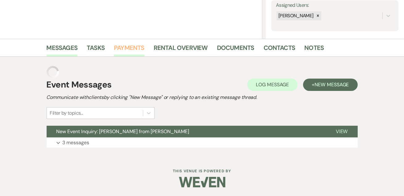
scroll to position [104, 0]
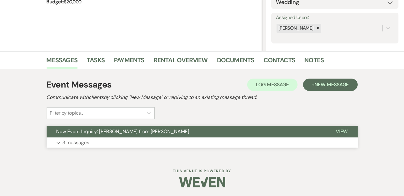
click at [76, 142] on p "3 messages" at bounding box center [76, 143] width 27 height 8
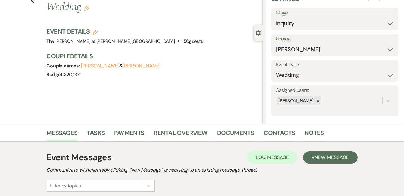
scroll to position [0, 0]
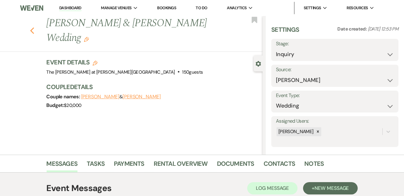
click at [33, 27] on use "button" at bounding box center [32, 30] width 4 height 7
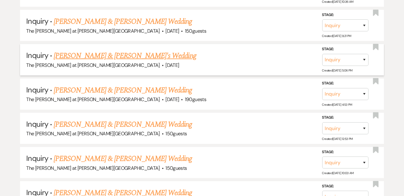
scroll to position [547, 0]
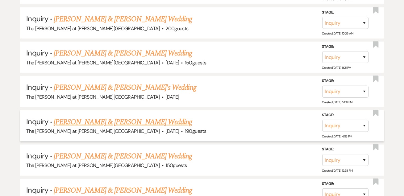
click at [77, 111] on li "Inquiry · [PERSON_NAME] & [PERSON_NAME] Wedding The [PERSON_NAME] at [PERSON_NA…" at bounding box center [202, 126] width 364 height 31
click at [95, 119] on link "[PERSON_NAME] & [PERSON_NAME] Wedding" at bounding box center [123, 122] width 138 height 11
select select "5"
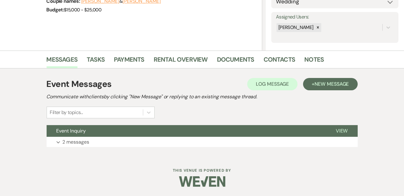
scroll to position [104, 0]
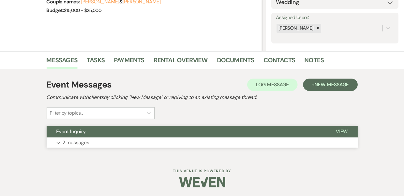
click at [76, 138] on button "Expand 2 messages" at bounding box center [202, 143] width 311 height 10
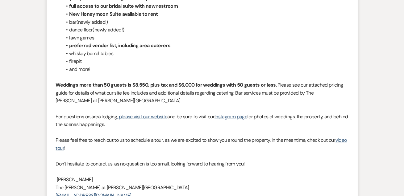
scroll to position [665, 0]
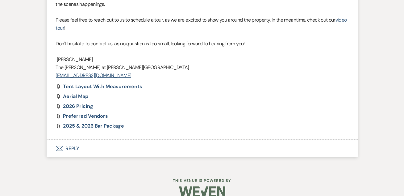
click at [69, 140] on button "Envelope Reply" at bounding box center [202, 148] width 311 height 17
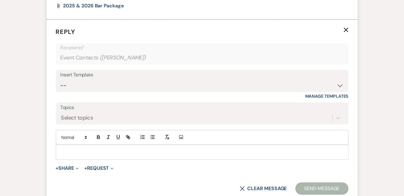
scroll to position [789, 0]
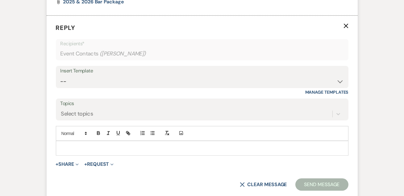
click at [68, 67] on div "Insert Template" at bounding box center [202, 71] width 283 height 9
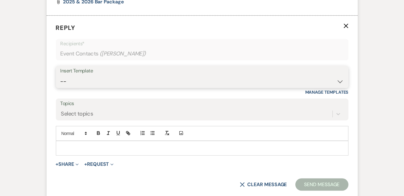
click at [87, 76] on select "-- Weven Planning Portal Introduction (Booked Events) Tour Request Response Fol…" at bounding box center [202, 82] width 283 height 12
select select "4648"
click at [61, 76] on select "-- Weven Planning Portal Introduction (Booked Events) Tour Request Response Fol…" at bounding box center [202, 82] width 283 height 12
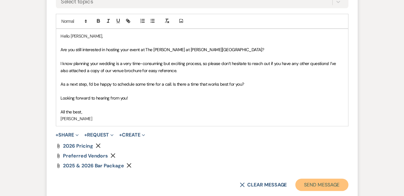
click at [305, 179] on button "Send Message" at bounding box center [321, 185] width 53 height 12
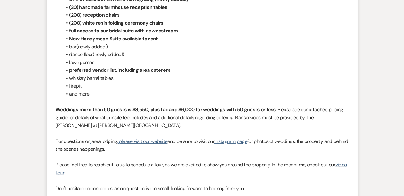
scroll to position [0, 0]
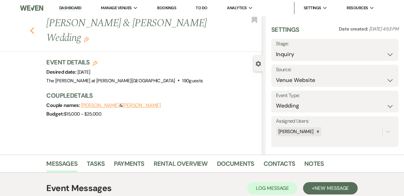
click at [32, 27] on icon "Previous" at bounding box center [32, 30] width 5 height 7
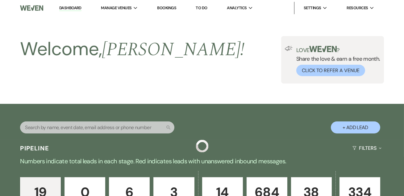
scroll to position [547, 0]
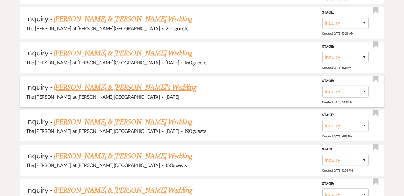
click at [85, 86] on link "[PERSON_NAME] & [PERSON_NAME]'s Wedding" at bounding box center [125, 87] width 143 height 11
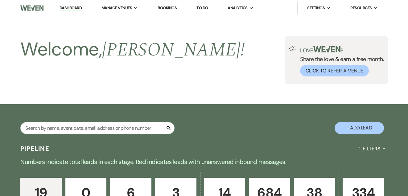
select select "5"
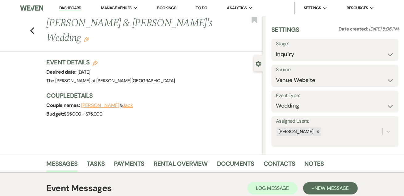
scroll to position [104, 0]
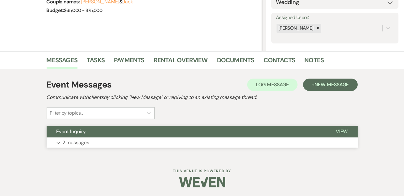
click at [82, 145] on p "2 messages" at bounding box center [76, 143] width 27 height 8
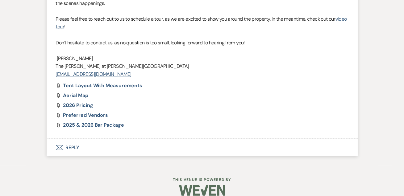
click at [71, 139] on button "Envelope Reply" at bounding box center [202, 147] width 311 height 17
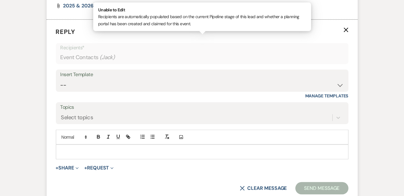
scroll to position [782, 0]
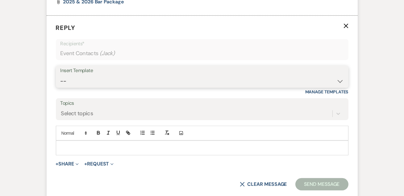
click at [75, 75] on select "-- Weven Planning Portal Introduction (Booked Events) Tour Request Response Fol…" at bounding box center [202, 81] width 283 height 12
select select "4648"
click at [61, 75] on select "-- Weven Planning Portal Introduction (Booked Events) Tour Request Response Fol…" at bounding box center [202, 81] width 283 height 12
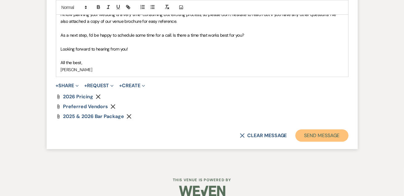
click at [306, 130] on button "Send Message" at bounding box center [321, 136] width 53 height 12
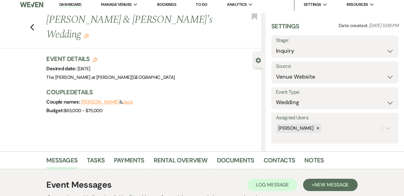
scroll to position [0, 0]
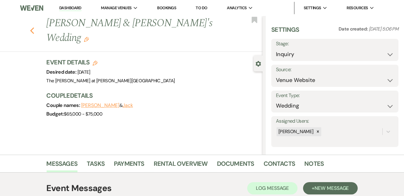
click at [35, 27] on icon "Previous" at bounding box center [32, 30] width 5 height 7
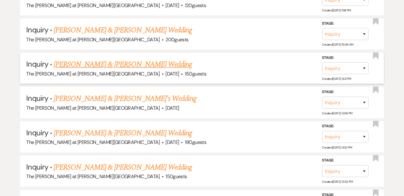
scroll to position [472, 0]
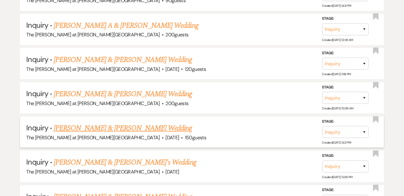
click at [165, 135] on span "[DATE]" at bounding box center [172, 138] width 14 height 6
click at [108, 126] on link "[PERSON_NAME] & [PERSON_NAME] Wedding" at bounding box center [123, 128] width 138 height 11
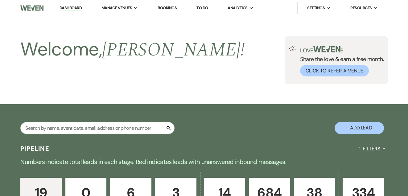
select select "5"
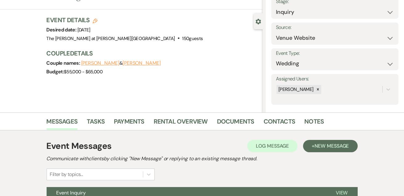
scroll to position [104, 0]
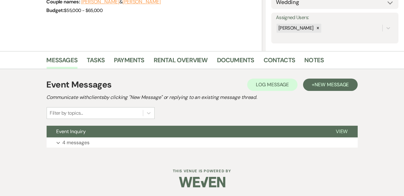
click at [73, 152] on div "Event Messages Log Log Message + New Message Communicate with clients by clicki…" at bounding box center [202, 113] width 352 height 88
click at [75, 146] on p "4 messages" at bounding box center [76, 143] width 27 height 8
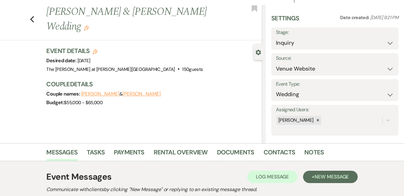
scroll to position [0, 0]
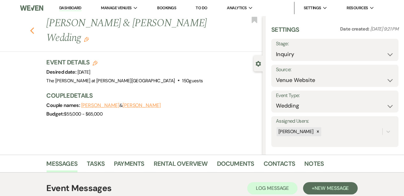
click at [34, 33] on icon "Previous" at bounding box center [32, 30] width 5 height 7
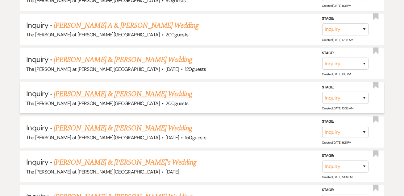
click at [70, 90] on link "[PERSON_NAME] & [PERSON_NAME] Wedding" at bounding box center [123, 94] width 138 height 11
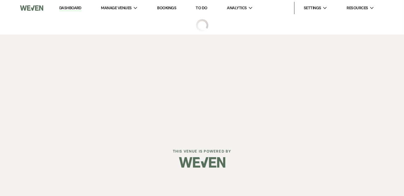
select select "17"
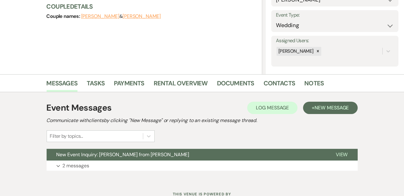
scroll to position [104, 0]
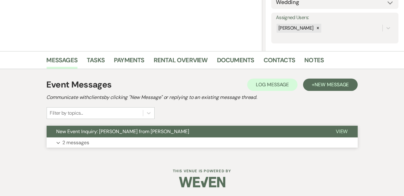
click at [86, 144] on p "2 messages" at bounding box center [76, 143] width 27 height 8
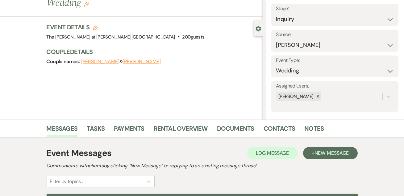
scroll to position [0, 0]
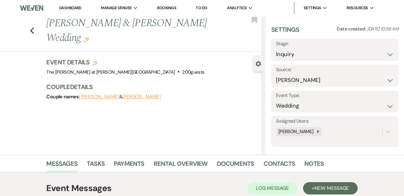
click at [69, 2] on li "Dashboard" at bounding box center [70, 8] width 28 height 12
click at [70, 6] on link "Dashboard" at bounding box center [70, 8] width 22 height 6
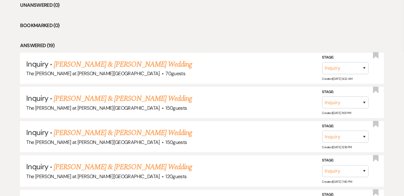
scroll to position [112, 0]
